Goal: Information Seeking & Learning: Learn about a topic

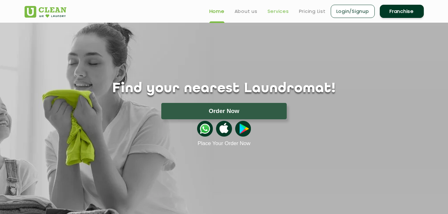
click at [281, 15] on link "Services" at bounding box center [277, 12] width 21 height 8
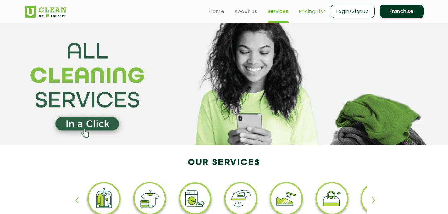
click at [303, 12] on link "Pricing List" at bounding box center [312, 12] width 27 height 8
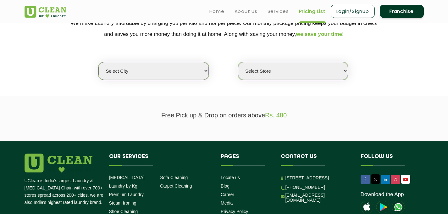
scroll to position [135, 0]
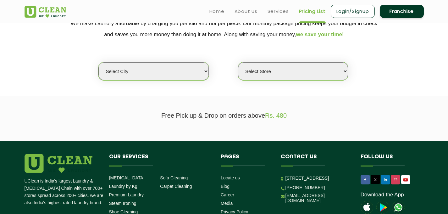
click at [178, 64] on select "Select city [GEOGRAPHIC_DATA] [GEOGRAPHIC_DATA] [GEOGRAPHIC_DATA] [GEOGRAPHIC_D…" at bounding box center [153, 71] width 110 height 18
select select "160"
click at [98, 62] on select "Select city [GEOGRAPHIC_DATA] [GEOGRAPHIC_DATA] [GEOGRAPHIC_DATA] [GEOGRAPHIC_D…" at bounding box center [153, 71] width 110 height 18
select select "0"
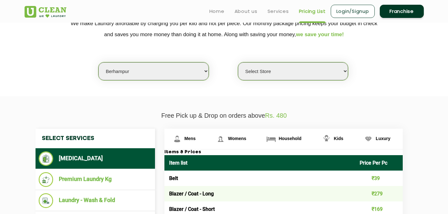
click at [167, 68] on select "Select city [GEOGRAPHIC_DATA] [GEOGRAPHIC_DATA] [GEOGRAPHIC_DATA] [GEOGRAPHIC_D…" at bounding box center [153, 71] width 110 height 18
select select "5"
click at [98, 62] on select "Select city [GEOGRAPHIC_DATA] [GEOGRAPHIC_DATA] [GEOGRAPHIC_DATA] [GEOGRAPHIC_D…" at bounding box center [153, 71] width 110 height 18
click at [264, 76] on select "Select Store UClean Narsingi UClean Nizampet UClean Sangareddy UClean Gachibowl…" at bounding box center [293, 71] width 110 height 18
select select "509"
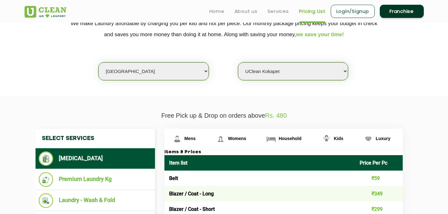
click at [238, 62] on select "Select Store UClean Narsingi UClean Nizampet UClean Sangareddy UClean Gachibowl…" at bounding box center [293, 71] width 110 height 18
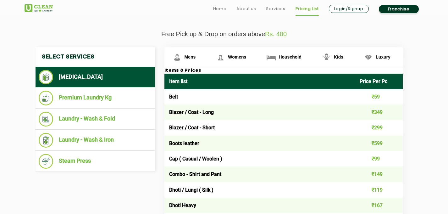
scroll to position [220, 0]
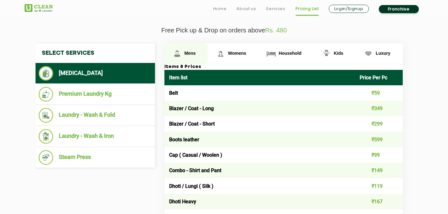
click at [184, 53] on span "Mens" at bounding box center [189, 53] width 11 height 5
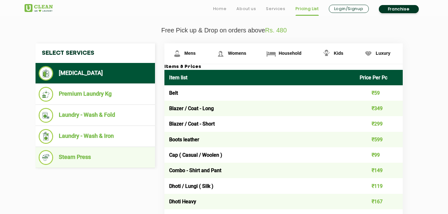
click at [88, 152] on li "Steam Press" at bounding box center [95, 157] width 113 height 15
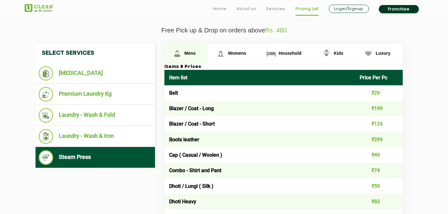
click at [193, 55] on span "Mens" at bounding box center [189, 53] width 11 height 5
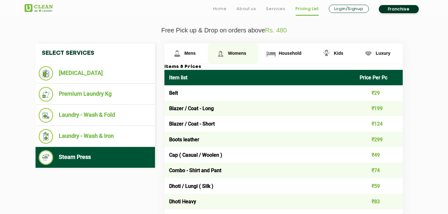
click at [221, 52] on img at bounding box center [220, 53] width 11 height 11
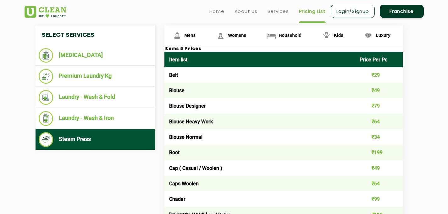
scroll to position [237, 0]
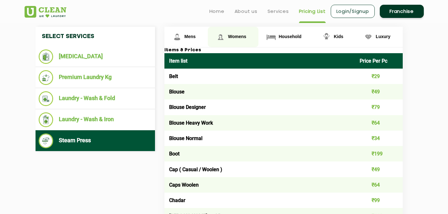
click at [225, 38] on img at bounding box center [220, 36] width 11 height 11
click at [239, 39] on span "Womens" at bounding box center [237, 36] width 18 height 5
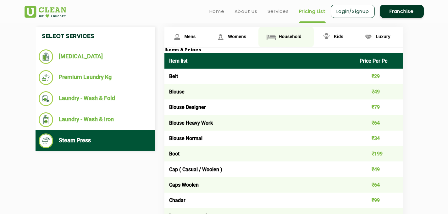
click at [274, 34] on img at bounding box center [270, 36] width 11 height 11
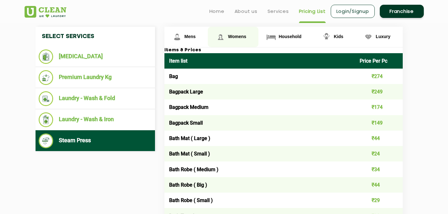
click at [232, 35] on span "Womens" at bounding box center [237, 36] width 18 height 5
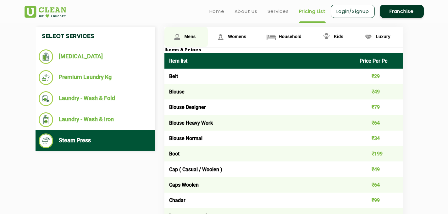
click at [192, 37] on span "Mens" at bounding box center [189, 36] width 11 height 5
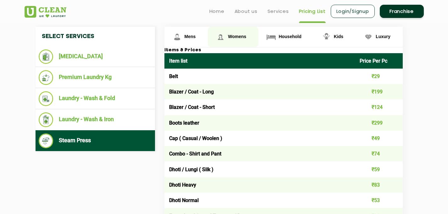
click at [226, 37] on img at bounding box center [220, 36] width 11 height 11
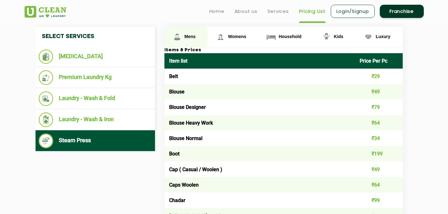
click at [192, 37] on span "Mens" at bounding box center [189, 36] width 11 height 5
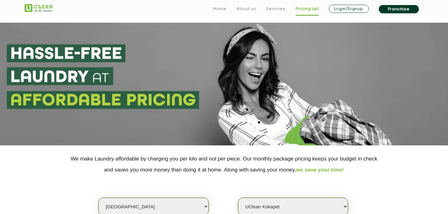
scroll to position [202, 0]
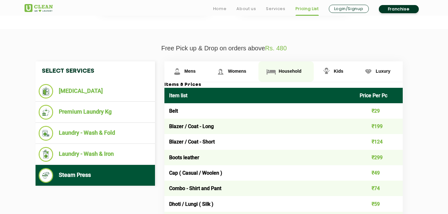
click at [285, 69] on span "Household" at bounding box center [289, 70] width 23 height 5
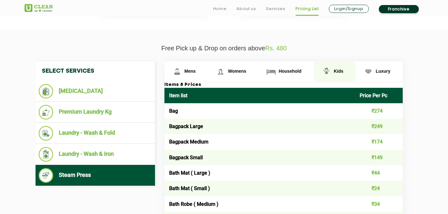
click at [339, 74] on span "Kids" at bounding box center [338, 70] width 9 height 5
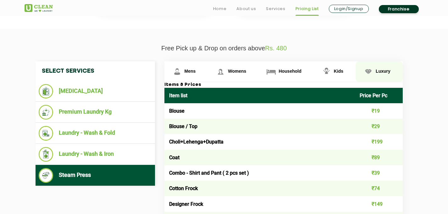
click at [391, 73] on link "Luxury" at bounding box center [378, 71] width 47 height 20
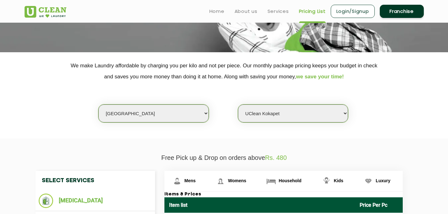
scroll to position [0, 0]
